Goal: Transaction & Acquisition: Download file/media

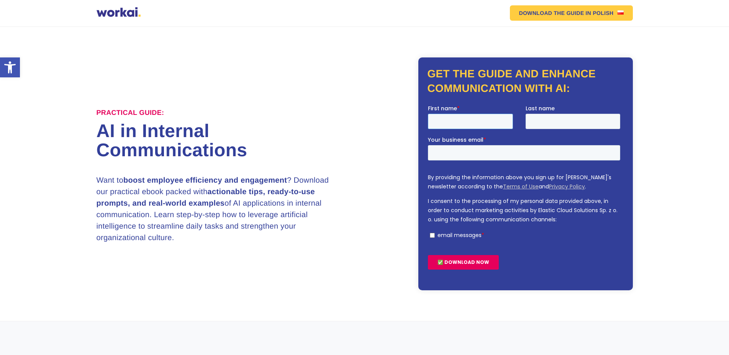
click at [475, 123] on input "First name *" at bounding box center [469, 120] width 85 height 15
type input "Yusuf"
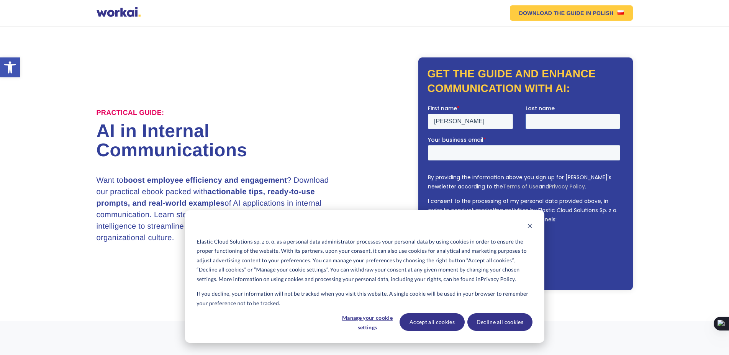
type input "Mian"
type input "cto.interlink@gmail.com"
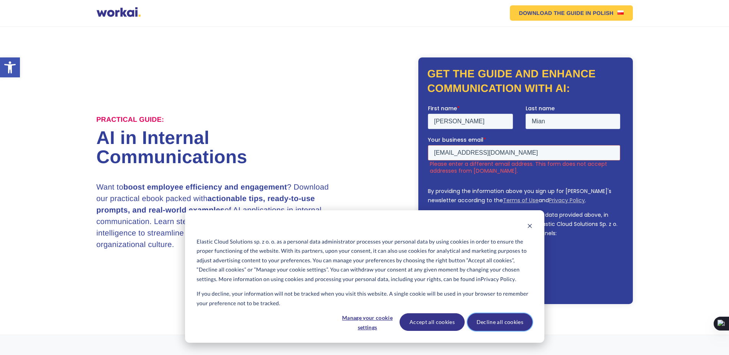
click at [492, 320] on button "Decline all cookies" at bounding box center [499, 322] width 65 height 18
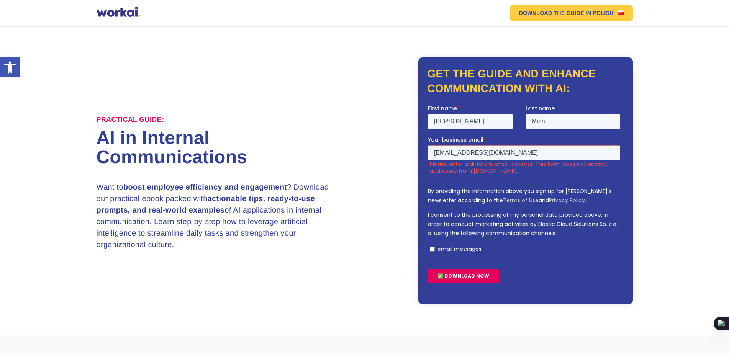
click at [433, 250] on input "email messages *" at bounding box center [431, 248] width 5 height 5
checkbox input "true"
click at [454, 275] on input "✅ DOWNLOAD NOW" at bounding box center [462, 275] width 71 height 15
click at [513, 152] on input "cto.interlink@gmail.com" at bounding box center [523, 152] width 192 height 15
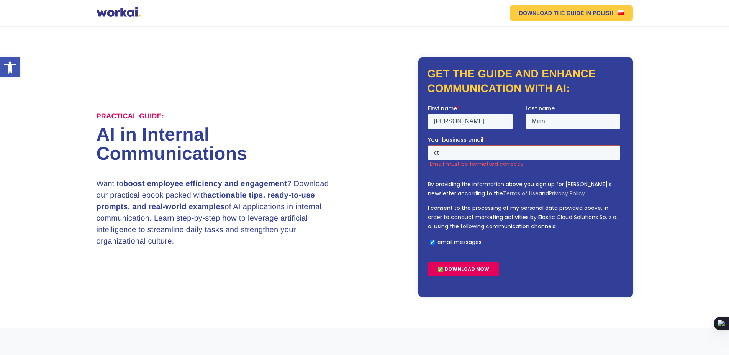
type input "c"
type input "yusuf@interlinkpakistan.com"
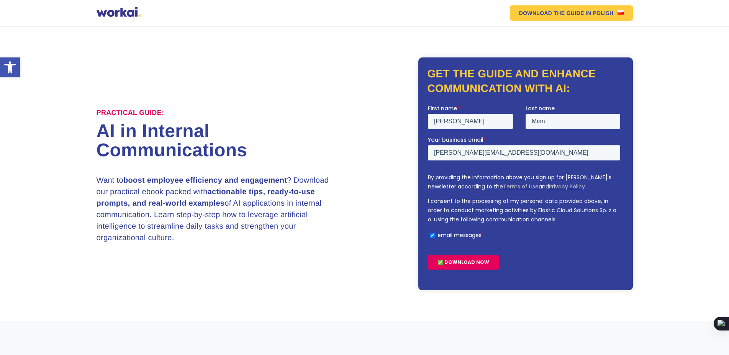
click at [464, 260] on input "✅ DOWNLOAD NOW" at bounding box center [462, 262] width 71 height 15
